Goal: Go to known website: Go to known website

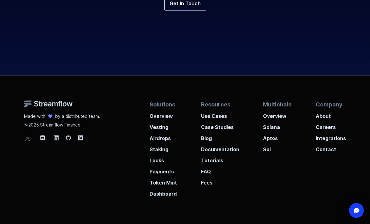
scroll to position [2273, 0]
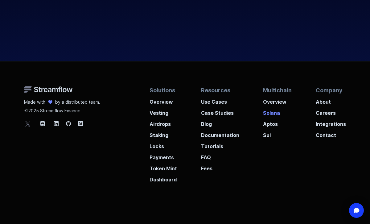
click at [270, 115] on p "Solana" at bounding box center [277, 111] width 29 height 11
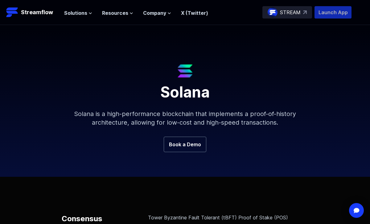
click at [335, 11] on p "Launch App" at bounding box center [333, 12] width 37 height 12
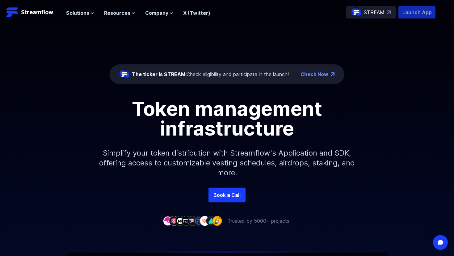
click at [423, 14] on p "Launch App" at bounding box center [416, 12] width 37 height 12
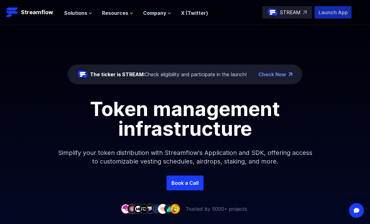
click at [336, 18] on p "Launch App" at bounding box center [333, 12] width 37 height 12
click at [335, 16] on p "Launch App" at bounding box center [333, 12] width 37 height 12
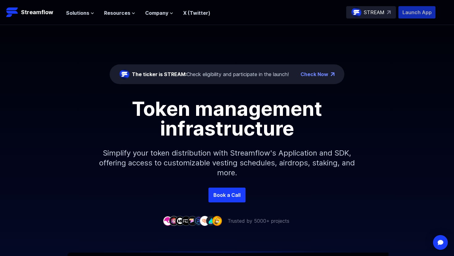
click at [424, 17] on p "Launch App" at bounding box center [416, 12] width 37 height 12
click at [408, 14] on p "Launch App" at bounding box center [416, 12] width 37 height 12
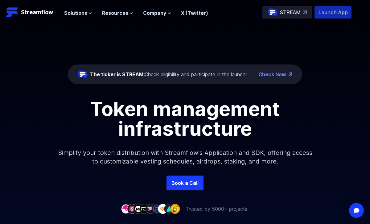
click at [331, 9] on p "Launch App" at bounding box center [333, 12] width 37 height 12
click at [327, 17] on p "Launch App" at bounding box center [333, 12] width 37 height 12
